Goal: Task Accomplishment & Management: Use online tool/utility

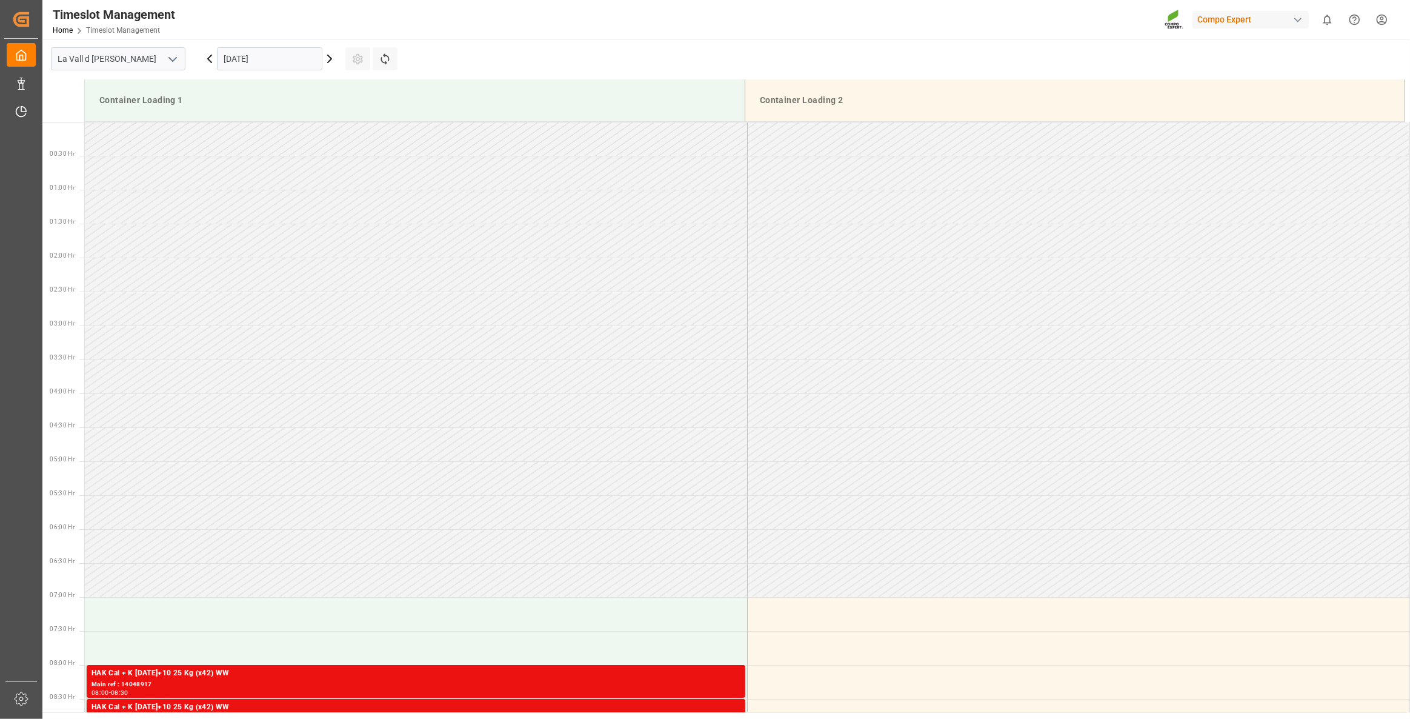
scroll to position [713, 0]
